Goal: Information Seeking & Learning: Learn about a topic

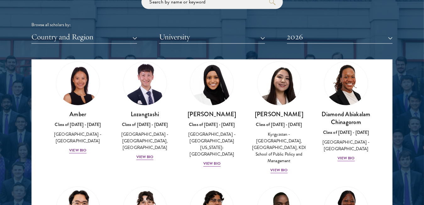
scroll to position [17, 0]
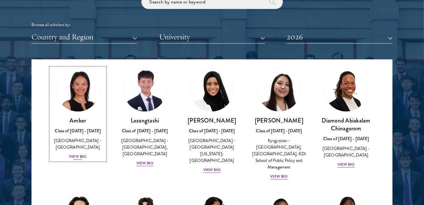
click at [79, 153] on div "View Bio" at bounding box center [77, 156] width 17 height 6
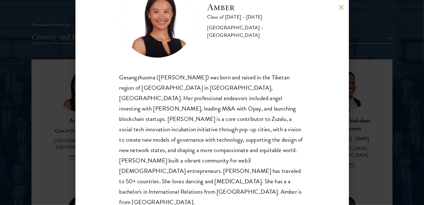
scroll to position [36, 0]
click at [341, 5] on button at bounding box center [341, 7] width 5 height 5
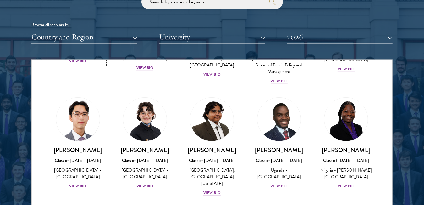
scroll to position [112, 0]
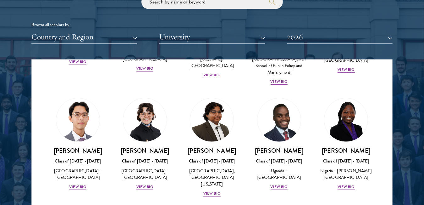
click at [181, 124] on div "[PERSON_NAME] Class of [DATE] - [DATE] [GEOGRAPHIC_DATA] - [GEOGRAPHIC_DATA], […" at bounding box center [212, 147] width 67 height 112
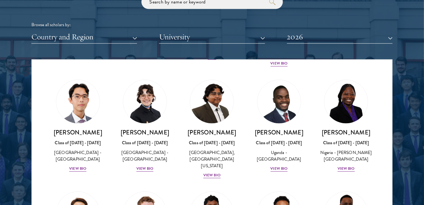
scroll to position [131, 0]
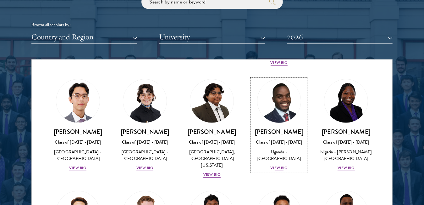
click at [271, 170] on div "View Bio" at bounding box center [279, 167] width 17 height 6
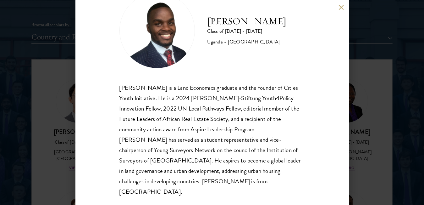
scroll to position [26, 0]
click at [339, 6] on button at bounding box center [341, 7] width 5 height 5
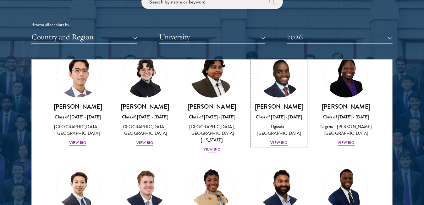
scroll to position [158, 0]
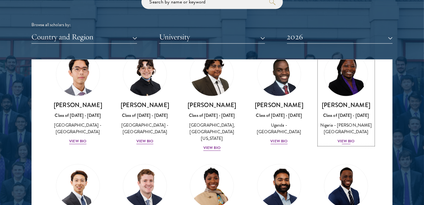
click at [345, 144] on div "View Bio" at bounding box center [346, 141] width 17 height 6
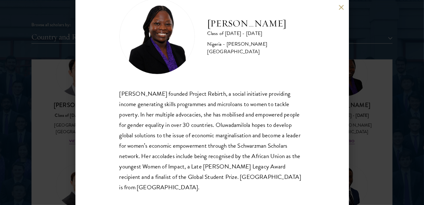
scroll to position [24, 0]
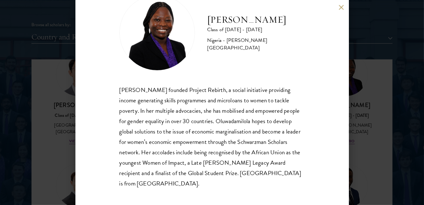
click at [339, 6] on button at bounding box center [341, 7] width 5 height 5
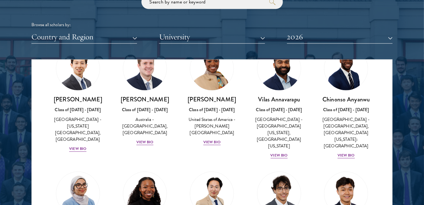
scroll to position [275, 0]
click at [209, 139] on div "View Bio" at bounding box center [211, 142] width 17 height 6
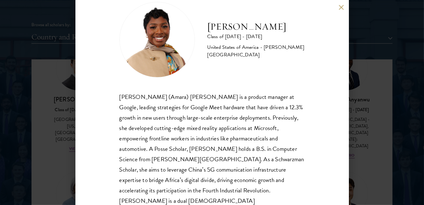
scroll to position [26, 0]
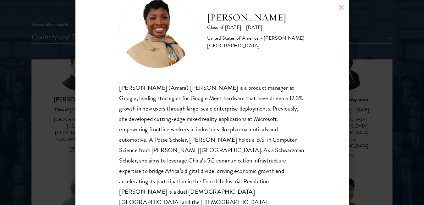
click at [342, 7] on button at bounding box center [341, 7] width 5 height 5
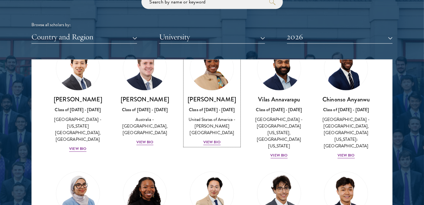
scroll to position [263, 0]
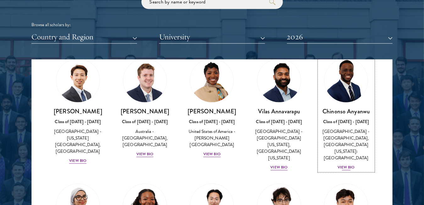
click at [344, 157] on div "[PERSON_NAME] Class of [DATE] - [DATE] [GEOGRAPHIC_DATA] - [GEOGRAPHIC_DATA], […" at bounding box center [346, 139] width 54 height 64
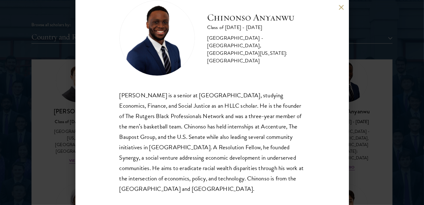
scroll to position [26, 0]
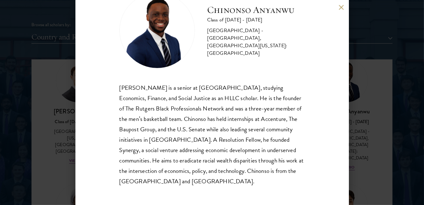
click at [340, 8] on button at bounding box center [341, 7] width 5 height 5
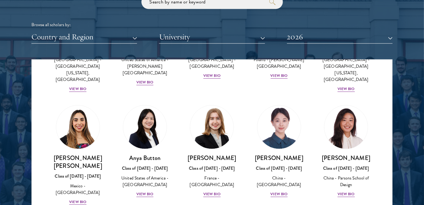
scroll to position [486, 0]
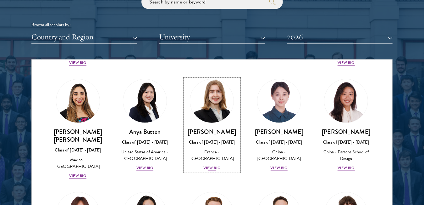
click at [210, 164] on div "View Bio" at bounding box center [211, 167] width 17 height 6
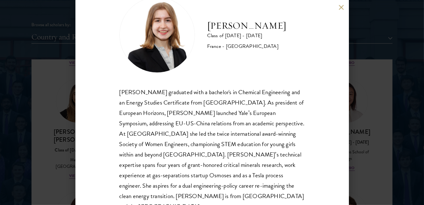
scroll to position [23, 0]
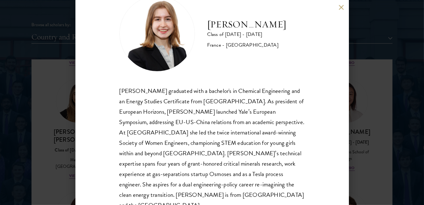
click at [342, 6] on button at bounding box center [341, 7] width 5 height 5
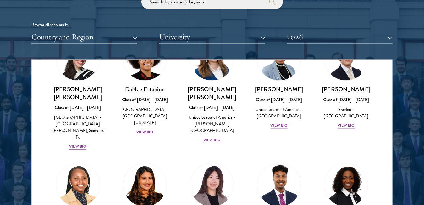
scroll to position [931, 0]
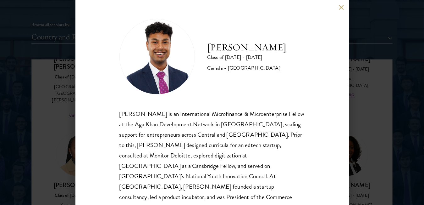
click at [339, 6] on button at bounding box center [341, 7] width 5 height 5
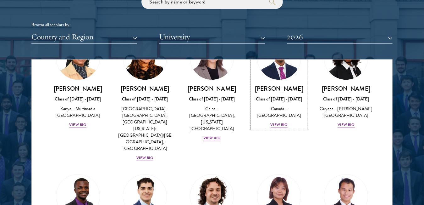
scroll to position [1036, 0]
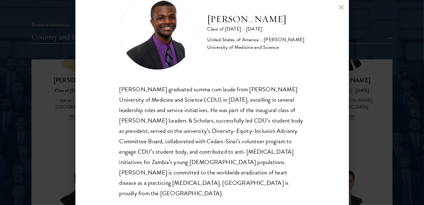
scroll to position [25, 0]
click at [341, 5] on button at bounding box center [341, 7] width 5 height 5
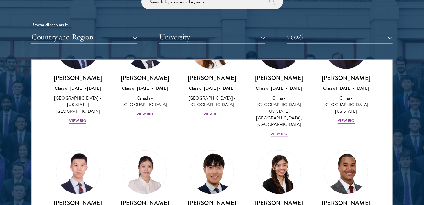
scroll to position [1766, 0]
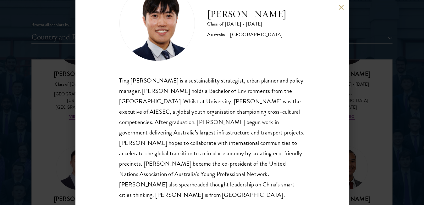
scroll to position [37, 0]
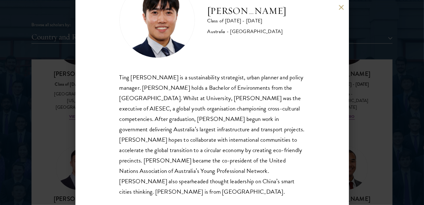
click at [340, 6] on button at bounding box center [341, 7] width 5 height 5
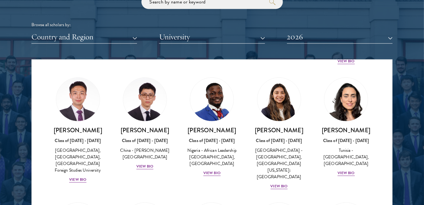
scroll to position [1987, 0]
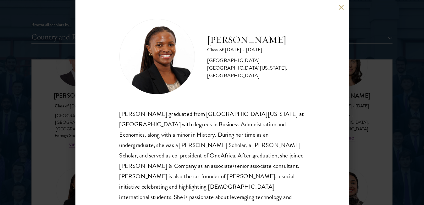
scroll to position [26, 0]
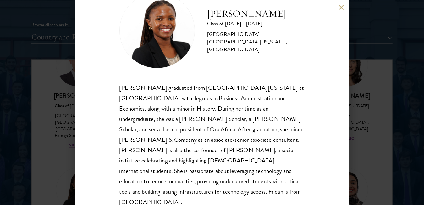
click at [342, 8] on button at bounding box center [341, 7] width 5 height 5
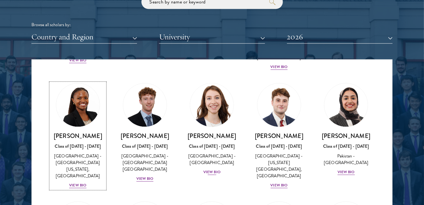
scroll to position [2106, 0]
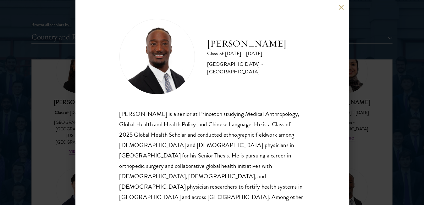
scroll to position [16, 0]
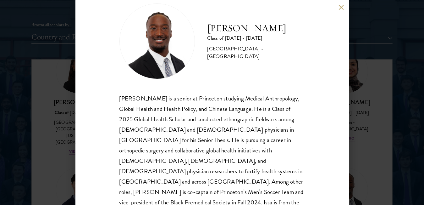
click at [340, 9] on button at bounding box center [341, 7] width 5 height 5
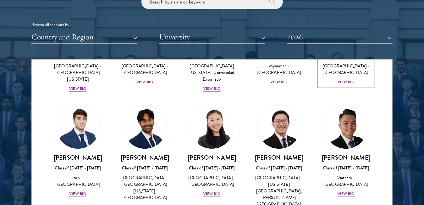
scroll to position [2280, 0]
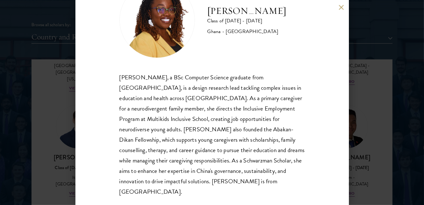
scroll to position [36, 0]
click at [341, 6] on button at bounding box center [341, 7] width 5 height 5
